Goal: Information Seeking & Learning: Learn about a topic

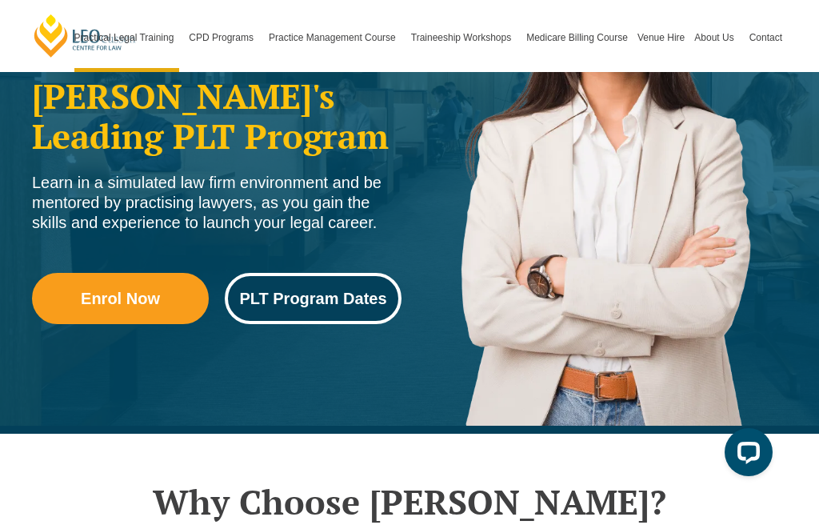
click at [316, 290] on span "PLT Program Dates" at bounding box center [312, 298] width 147 height 16
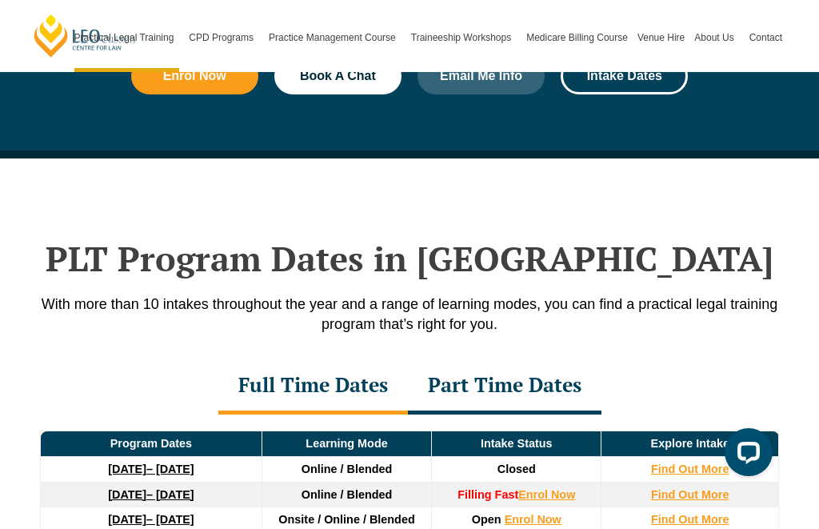
scroll to position [2086, 0]
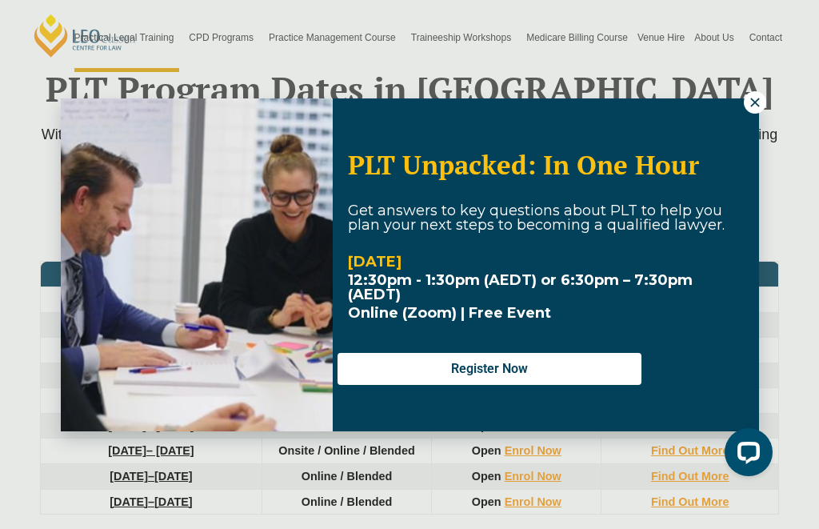
click at [754, 101] on icon at bounding box center [754, 102] width 9 height 9
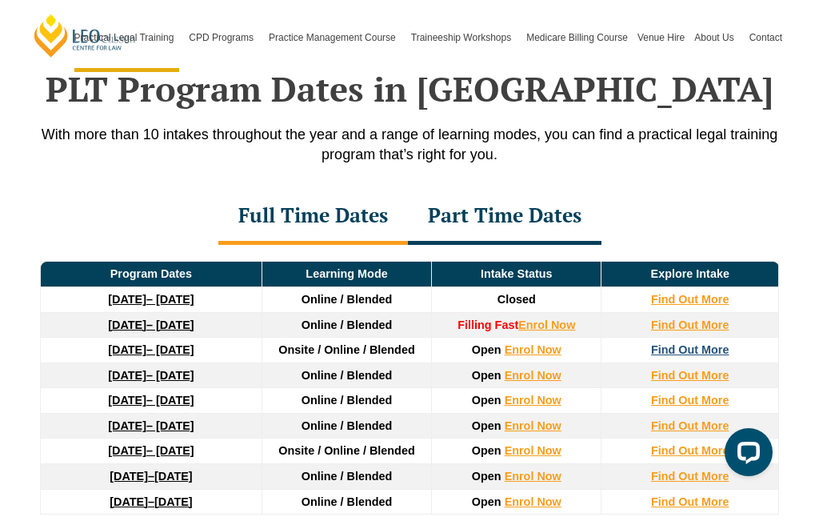
click at [707, 343] on strong "Find Out More" at bounding box center [690, 349] width 78 height 13
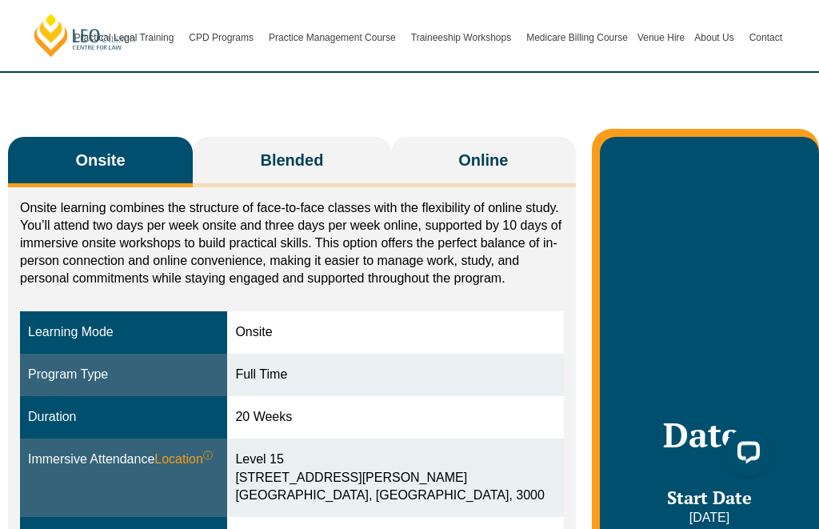
scroll to position [244, 0]
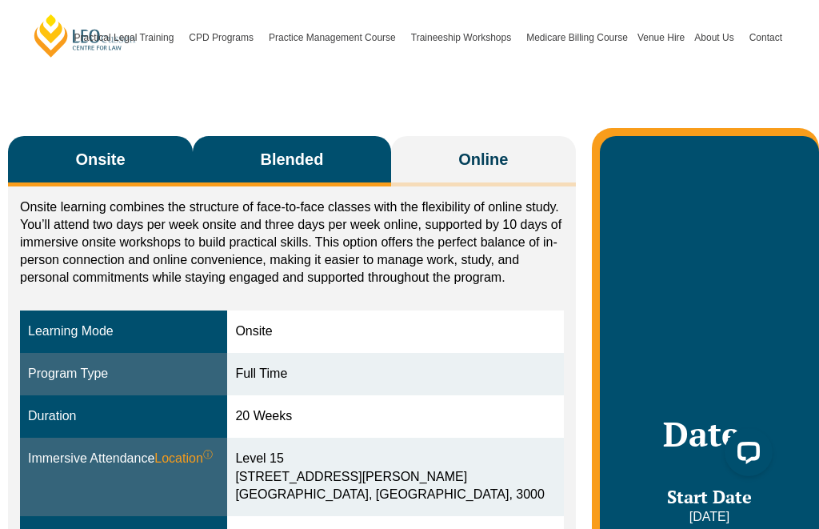
click at [289, 136] on button "Blended" at bounding box center [292, 161] width 198 height 50
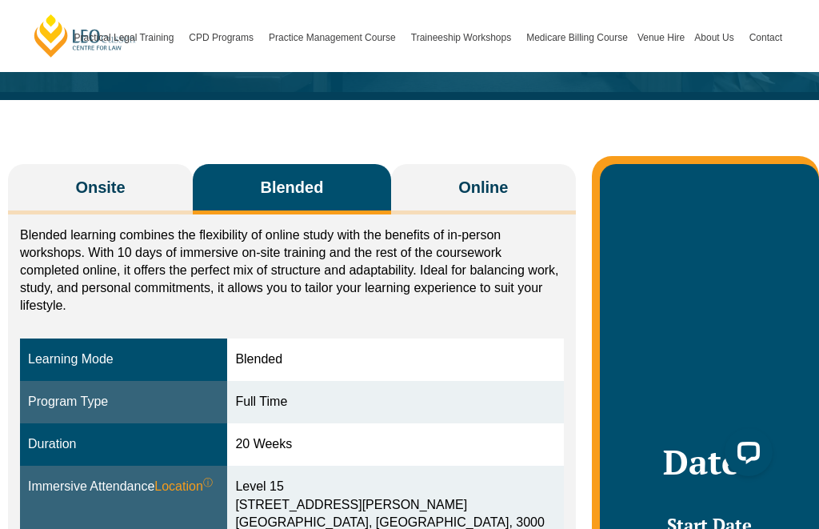
scroll to position [215, 0]
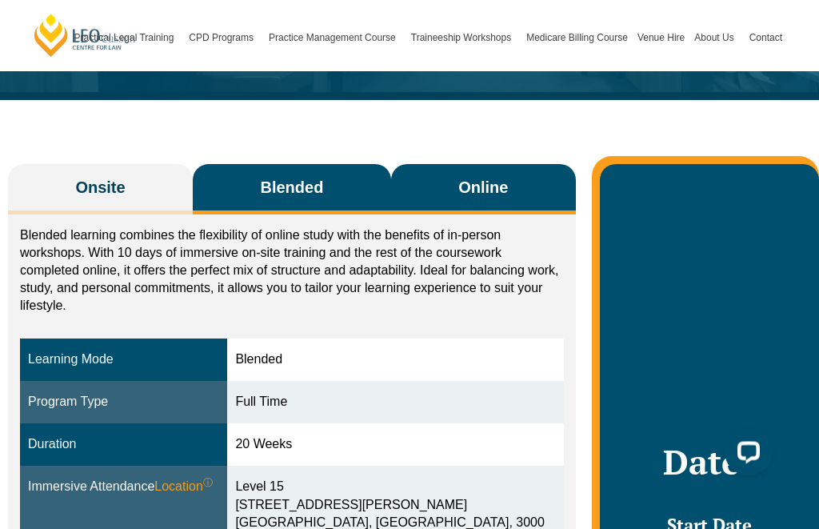
click at [514, 165] on button "Online" at bounding box center [483, 190] width 185 height 50
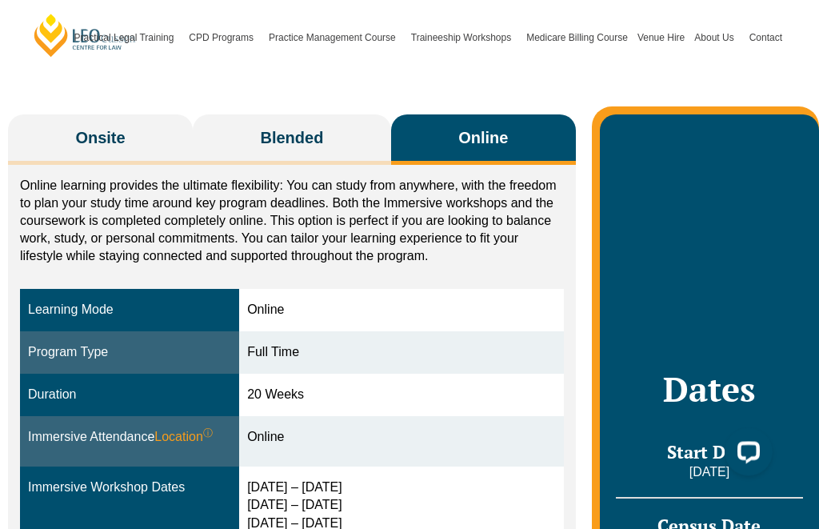
scroll to position [265, 0]
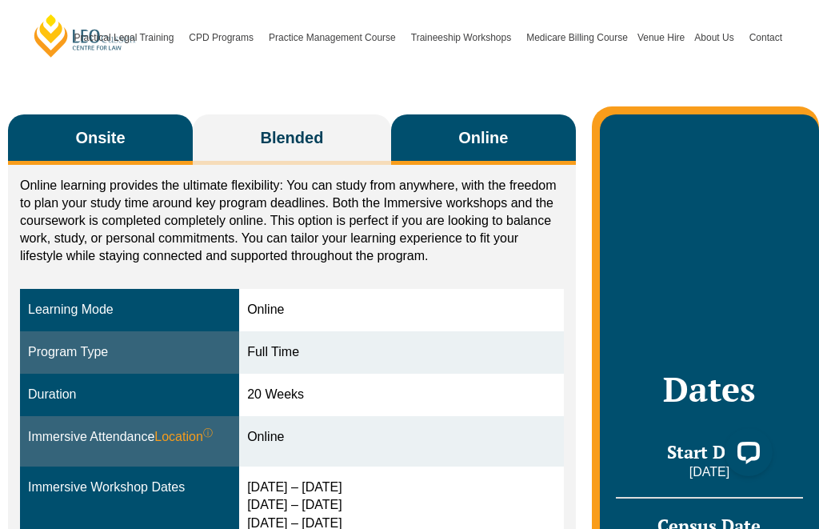
click at [141, 119] on button "Onsite" at bounding box center [100, 139] width 185 height 50
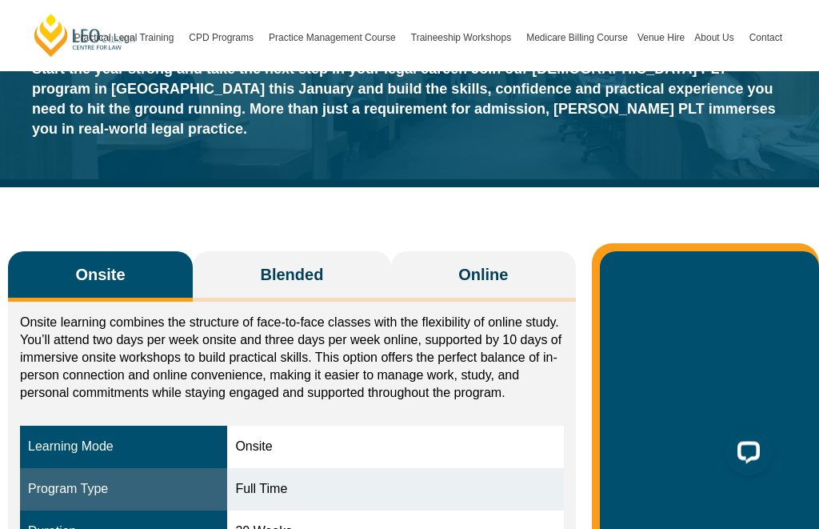
scroll to position [179, 0]
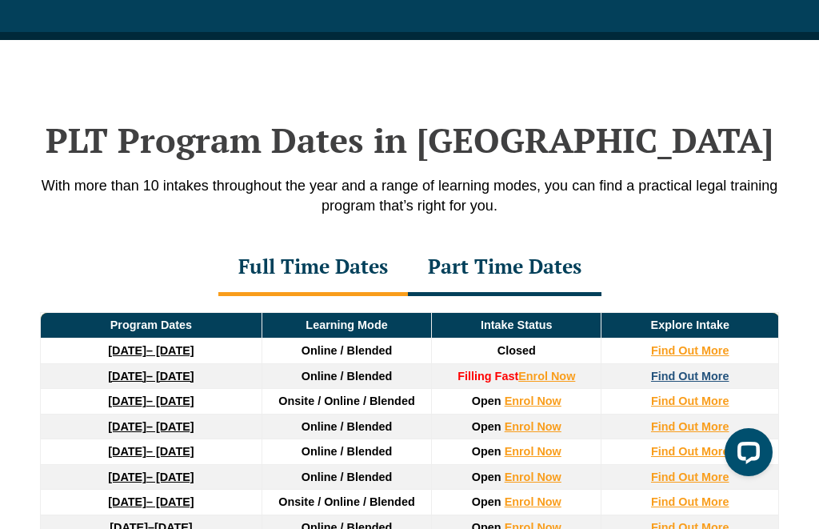
click at [709, 369] on strong "Find Out More" at bounding box center [690, 375] width 78 height 13
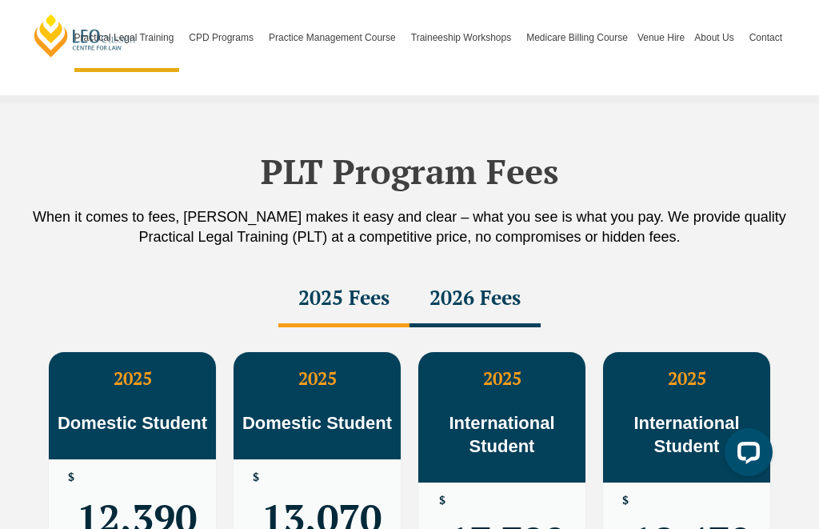
scroll to position [2711, 0]
click at [466, 272] on div "2026 Fees" at bounding box center [474, 300] width 131 height 56
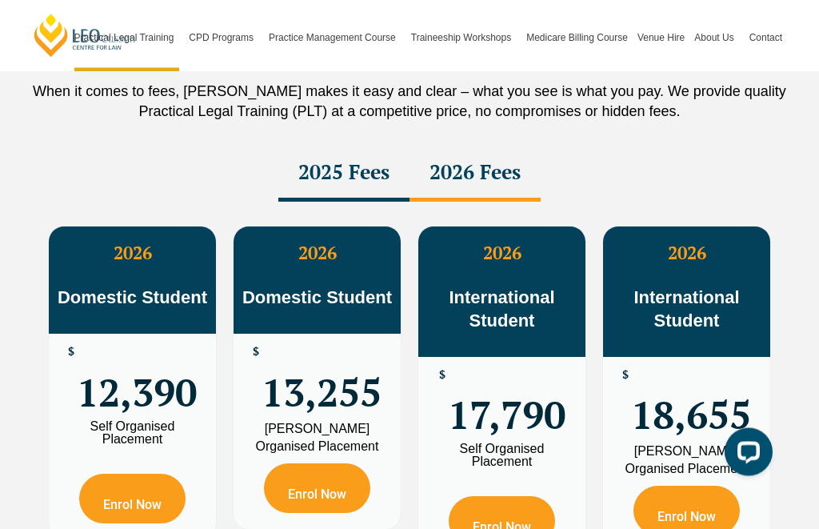
scroll to position [2770, 0]
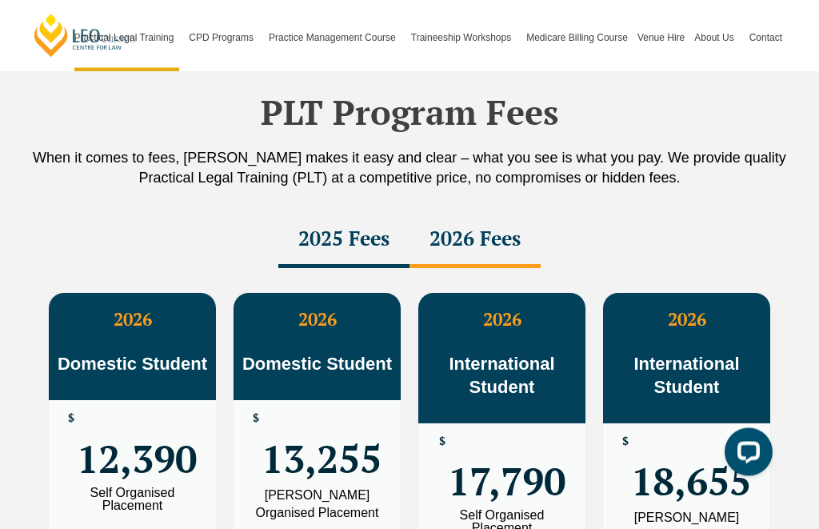
click at [333, 213] on div "2025 Fees" at bounding box center [343, 241] width 131 height 56
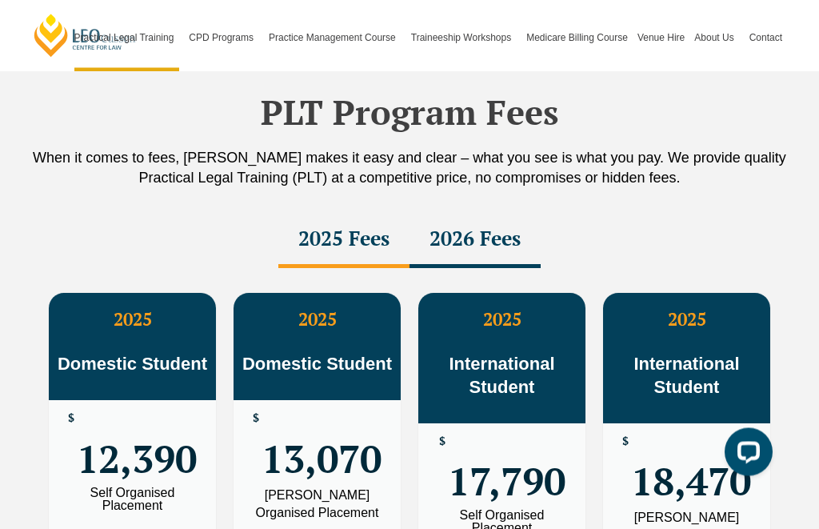
scroll to position [2771, 0]
click at [483, 212] on div "2026 Fees" at bounding box center [474, 240] width 131 height 56
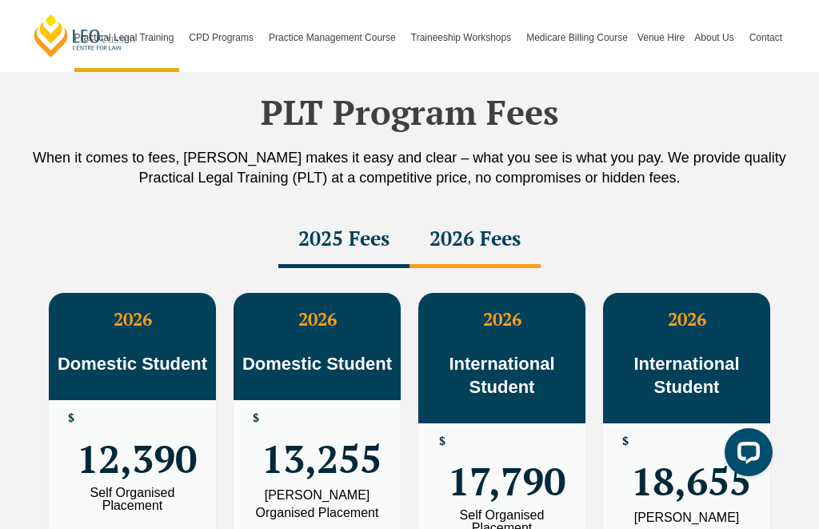
click at [353, 213] on div "2025 Fees" at bounding box center [343, 240] width 131 height 56
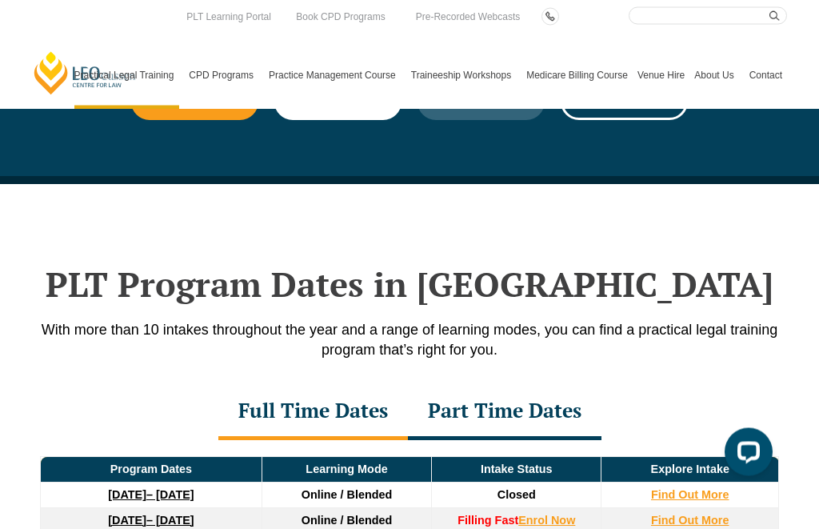
scroll to position [1870, 0]
